Goal: Task Accomplishment & Management: Manage account settings

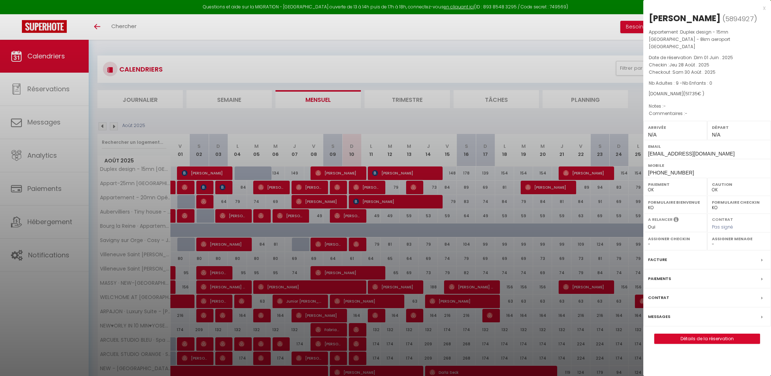
select select "0"
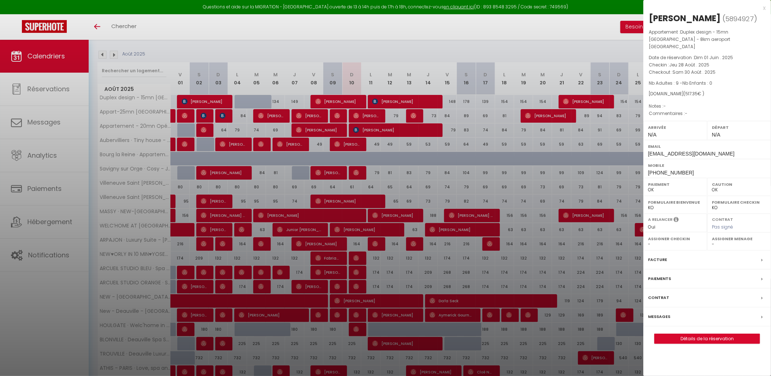
click at [765, 5] on div "x" at bounding box center [704, 8] width 122 height 9
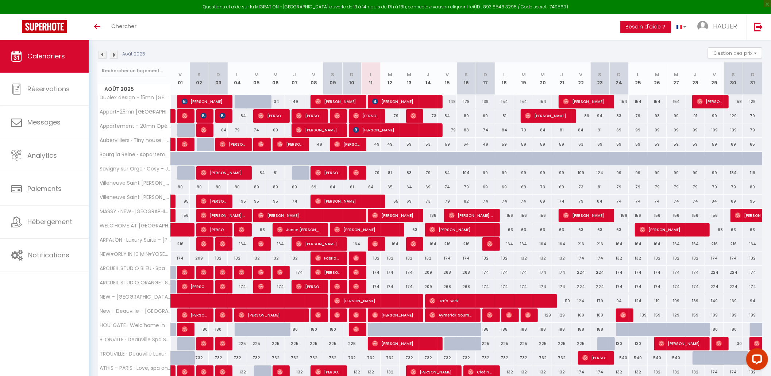
scroll to position [0, 0]
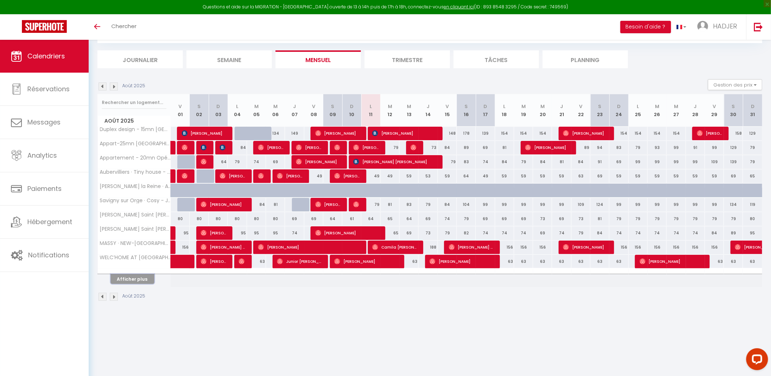
click at [138, 277] on button "Afficher plus" at bounding box center [133, 279] width 44 height 10
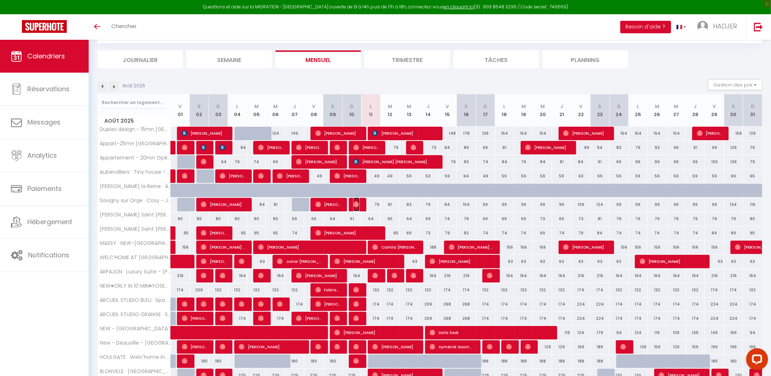
click at [358, 205] on img at bounding box center [356, 204] width 6 height 6
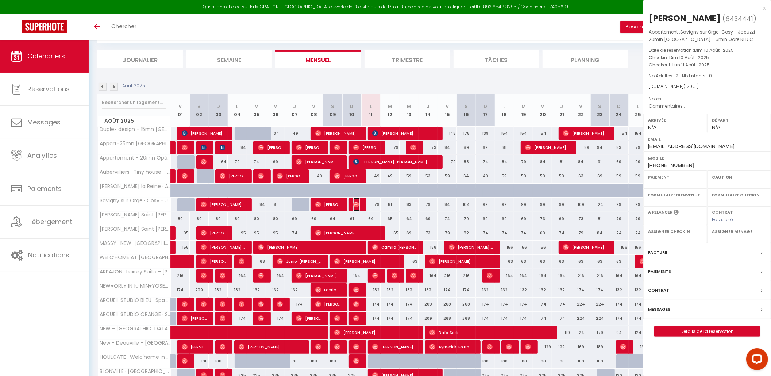
select select "OK"
select select "0"
select select "1"
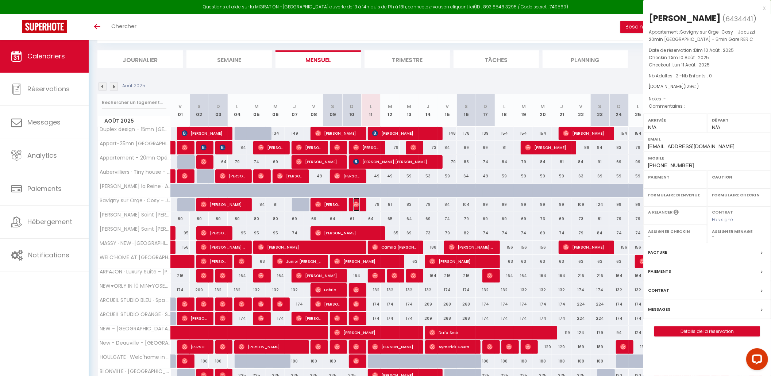
select select
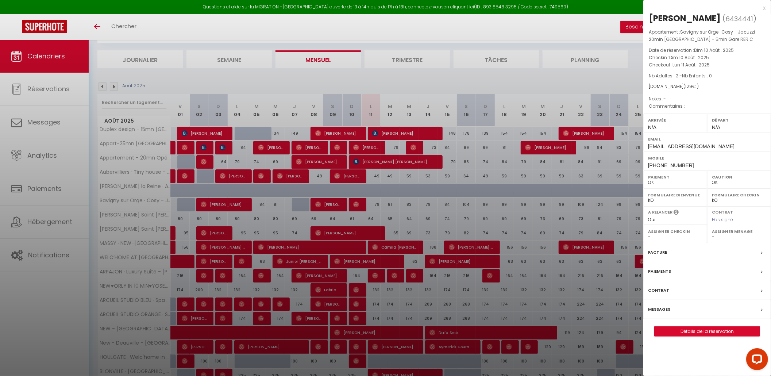
click at [765, 7] on div "x" at bounding box center [704, 8] width 122 height 9
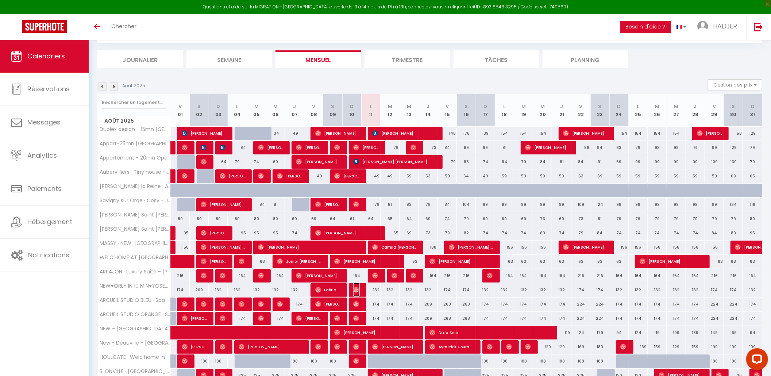
click at [359, 291] on img at bounding box center [356, 290] width 6 height 6
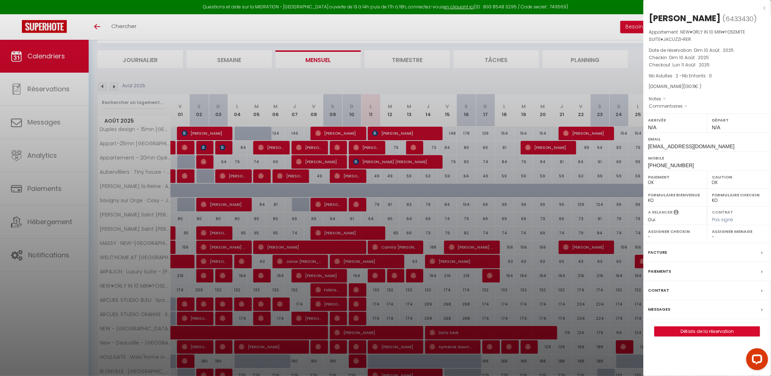
click at [765, 7] on div "x" at bounding box center [704, 8] width 122 height 9
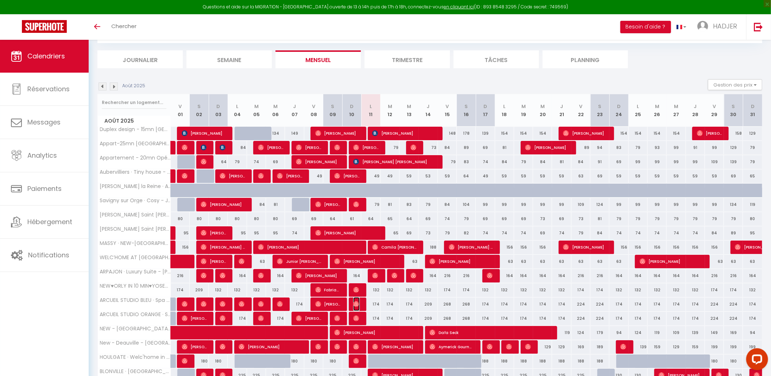
click at [356, 301] on span "[PERSON_NAME]" at bounding box center [356, 304] width 6 height 14
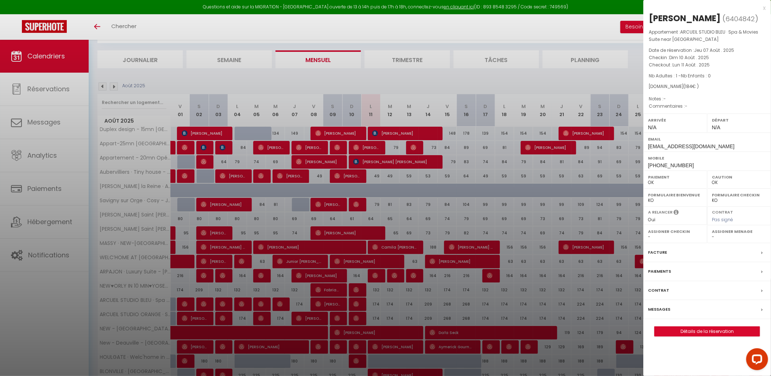
click at [764, 7] on div "x" at bounding box center [704, 8] width 122 height 9
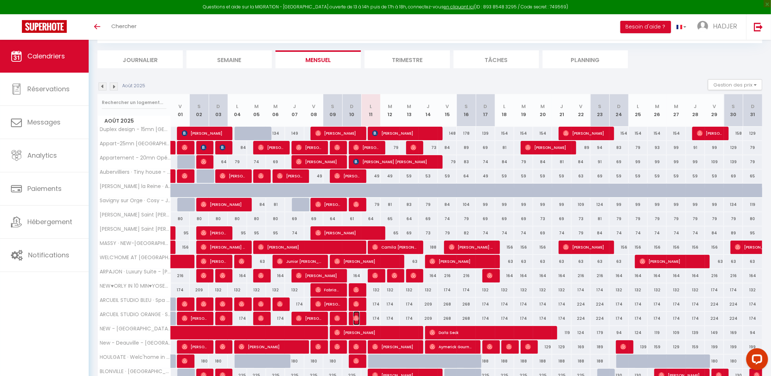
click at [359, 321] on span "[PERSON_NAME]" at bounding box center [356, 318] width 6 height 14
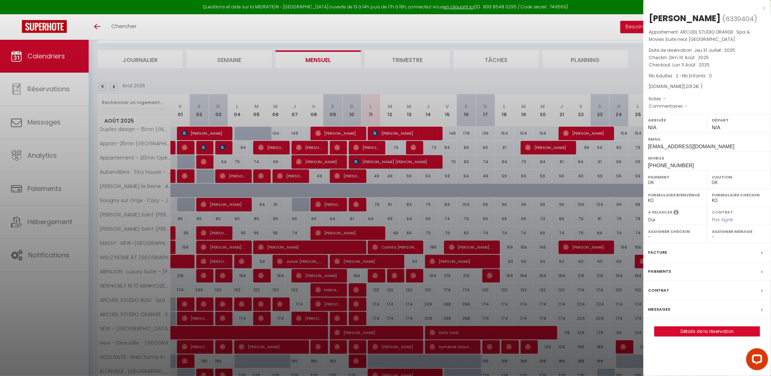
click at [765, 8] on div "x" at bounding box center [704, 8] width 122 height 9
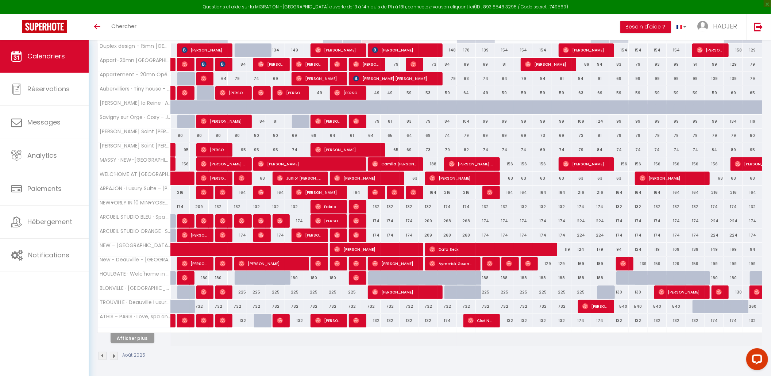
scroll to position [123, 0]
click at [358, 266] on img at bounding box center [356, 263] width 6 height 6
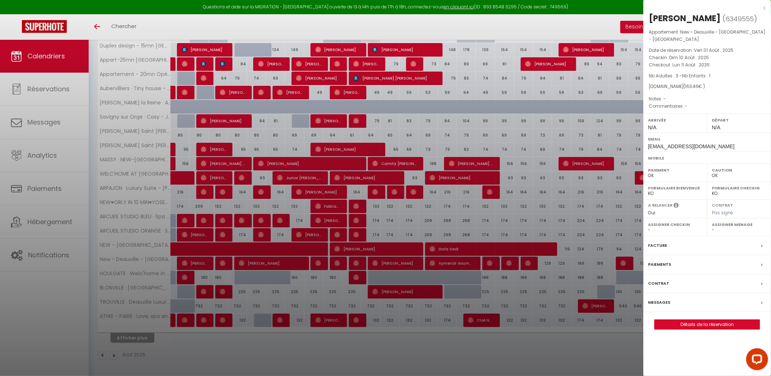
click at [382, 265] on div at bounding box center [385, 188] width 771 height 376
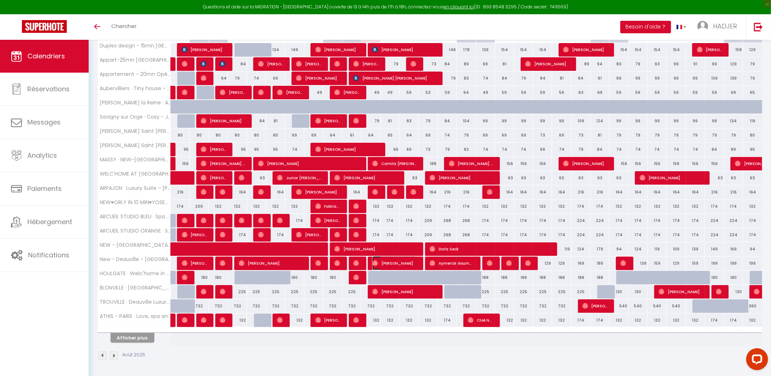
click at [382, 265] on span "[PERSON_NAME]" at bounding box center [394, 263] width 44 height 14
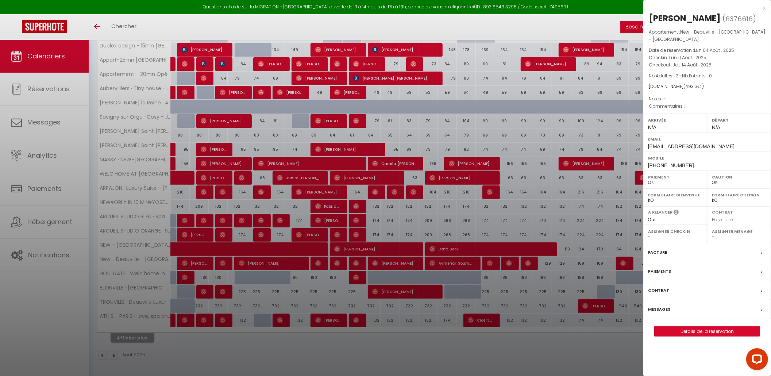
click at [374, 191] on div at bounding box center [385, 188] width 771 height 376
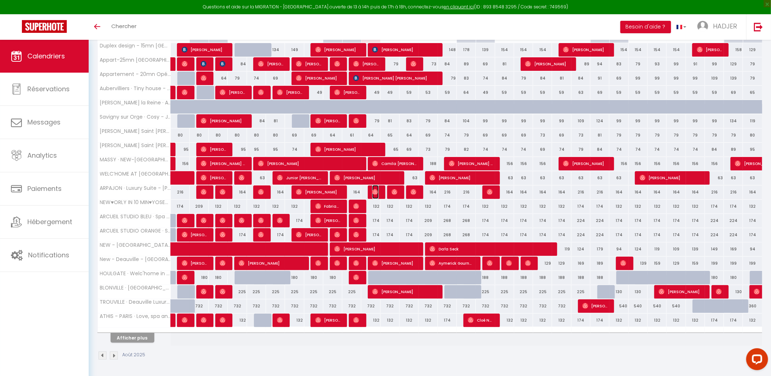
click at [375, 194] on img at bounding box center [375, 192] width 6 height 6
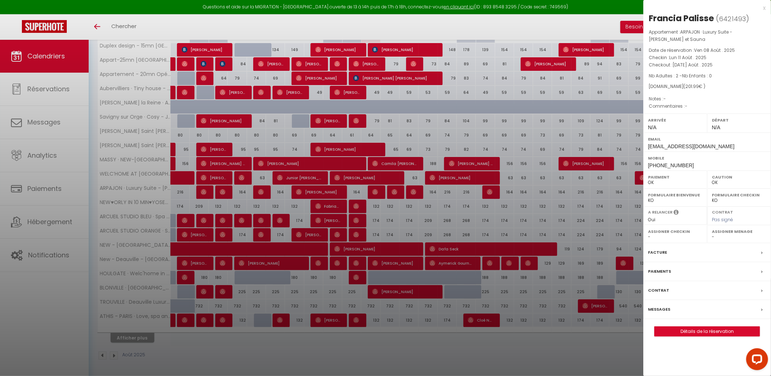
click at [380, 188] on div at bounding box center [385, 188] width 771 height 376
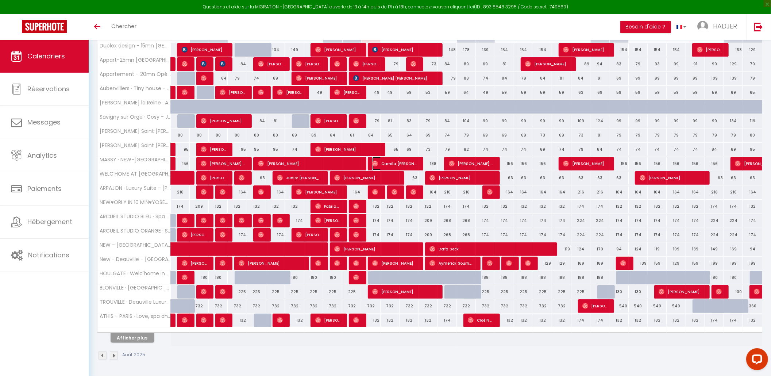
click at [381, 164] on span "[PERSON_NAME]" at bounding box center [394, 164] width 44 height 14
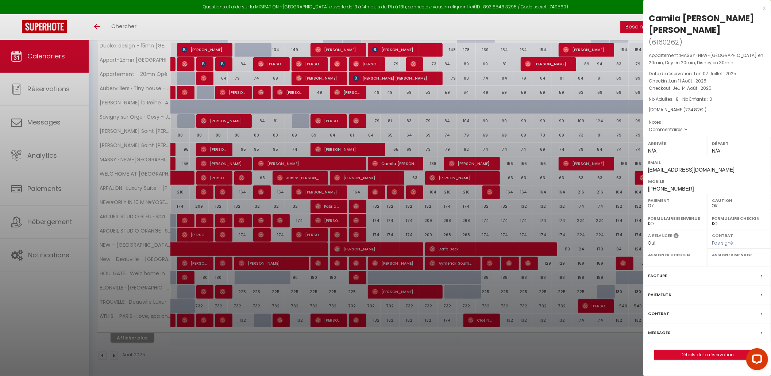
click at [765, 7] on div "x" at bounding box center [704, 8] width 122 height 9
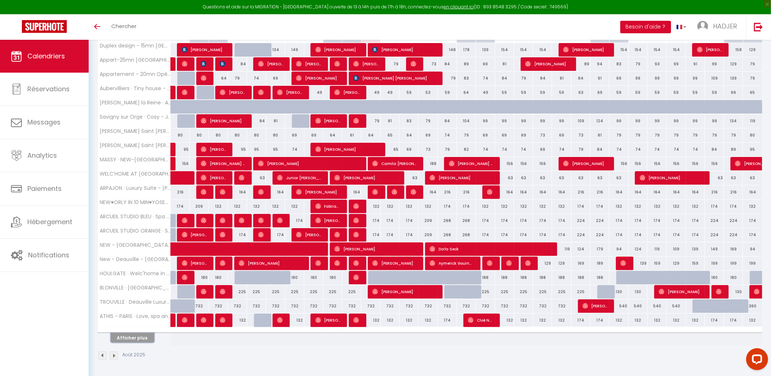
click at [130, 338] on button "Afficher plus" at bounding box center [133, 338] width 44 height 10
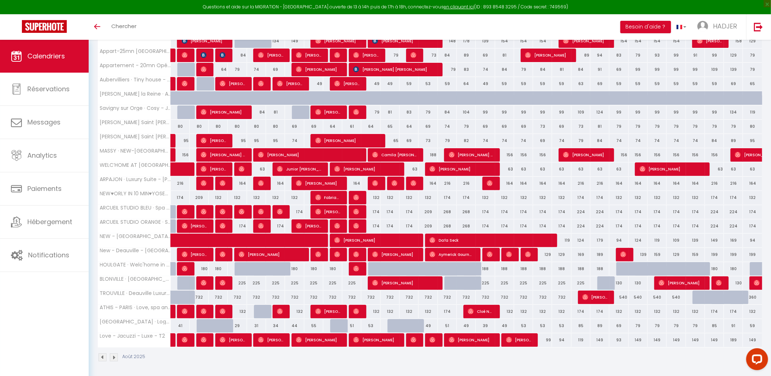
scroll to position [136, 0]
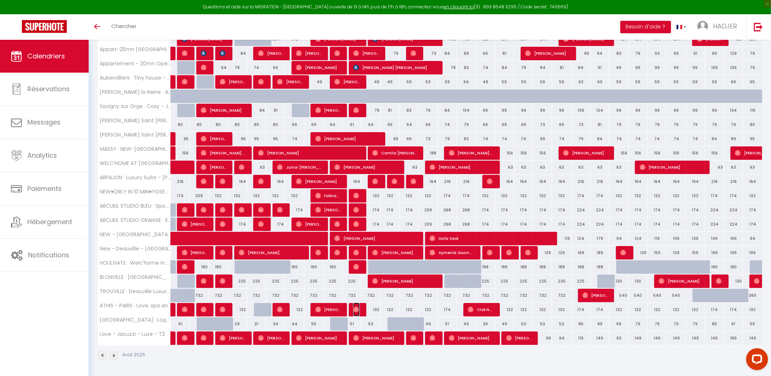
click at [358, 311] on img at bounding box center [356, 310] width 6 height 6
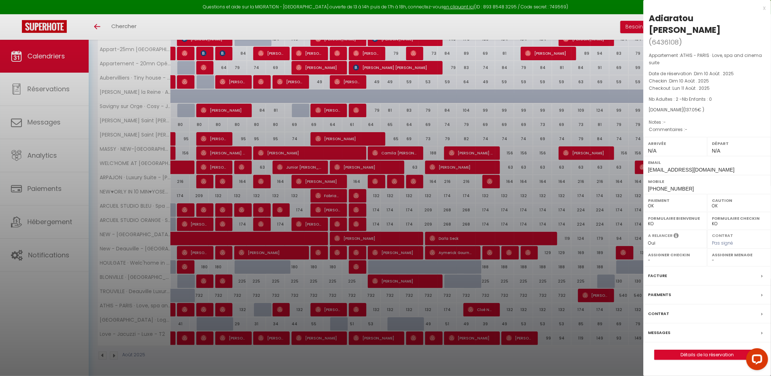
click at [355, 273] on div at bounding box center [385, 188] width 771 height 376
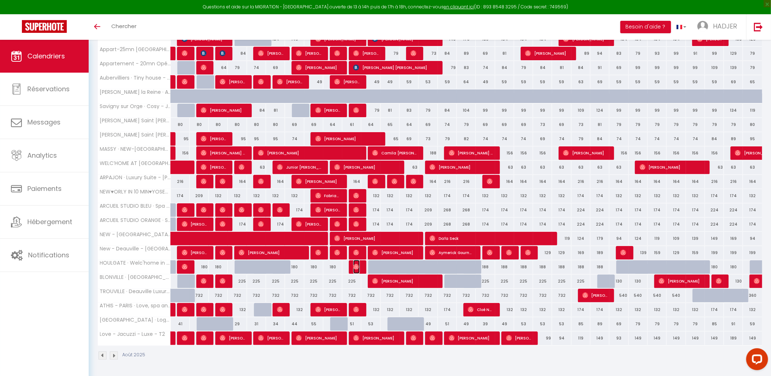
click at [357, 266] on img at bounding box center [356, 267] width 6 height 6
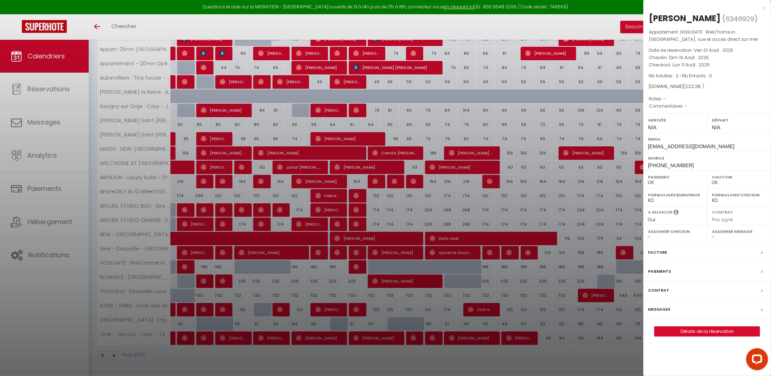
click at [764, 9] on div "x" at bounding box center [704, 8] width 122 height 9
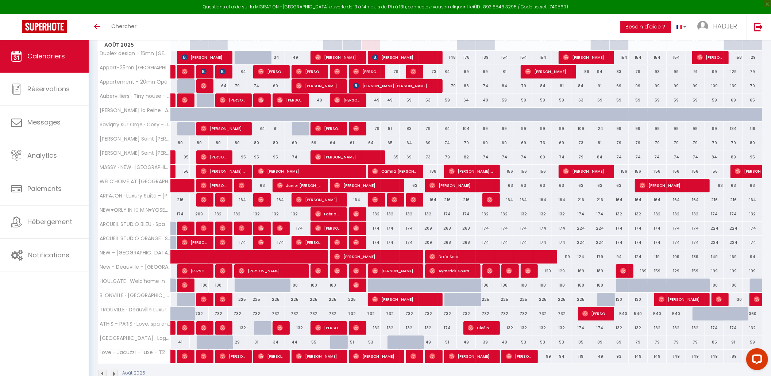
scroll to position [116, 0]
